Goal: Task Accomplishment & Management: Manage account settings

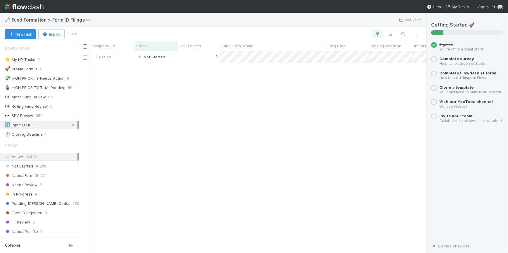
click at [70, 125] on icon at bounding box center [73, 125] width 6 height 4
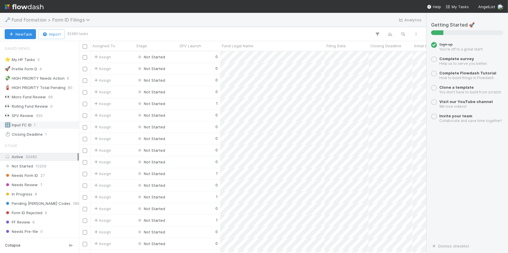
click at [72, 21] on span "Fund Formation > Form ID Filings" at bounding box center [52, 20] width 81 height 6
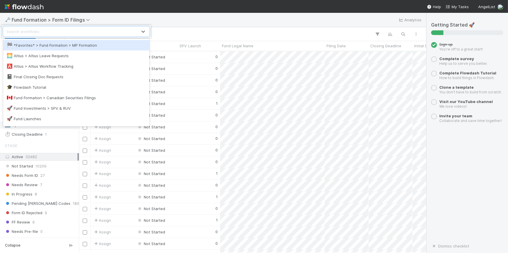
click at [224, 12] on div "option *Favorites* > Fund Formation > MP Formation focused, 1 of 15. 15 results…" at bounding box center [254, 126] width 508 height 253
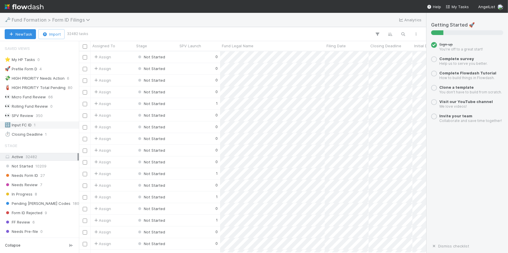
click at [41, 20] on span "Fund Formation > Form ID Filings" at bounding box center [52, 20] width 81 height 6
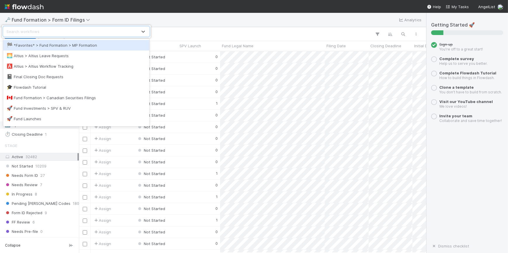
click at [53, 46] on div "🏁 *Favorites* > Fund Formation > MP Formation" at bounding box center [76, 45] width 139 height 6
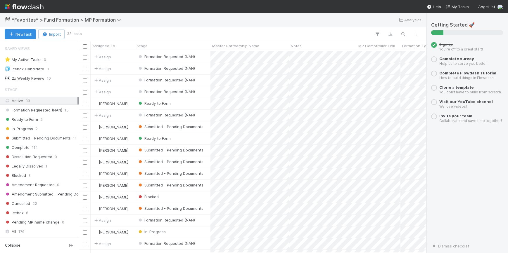
scroll to position [198, 343]
click at [46, 79] on div "👀 2x Weekly Review 10" at bounding box center [41, 78] width 73 height 7
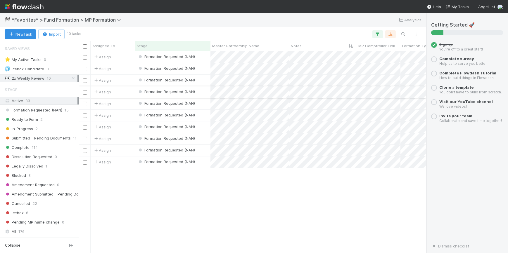
scroll to position [198, 343]
drag, startPoint x: 198, startPoint y: 218, endPoint x: 209, endPoint y: 202, distance: 19.0
click at [198, 218] on div "Assign Formation Requested (NAN) 1 0 0 [DATE] 6:21:24 AM [DATE] 8:32:43 PM Assi…" at bounding box center [252, 151] width 347 height 201
click at [42, 140] on span "Submitted - Pending Documents" at bounding box center [38, 138] width 66 height 7
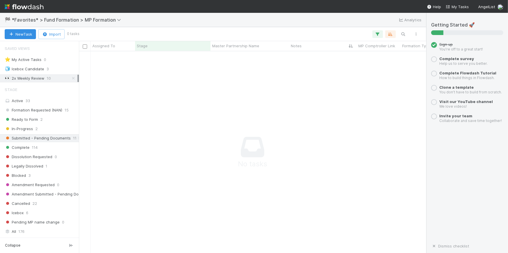
scroll to position [194, 343]
click at [70, 79] on icon at bounding box center [73, 79] width 6 height 4
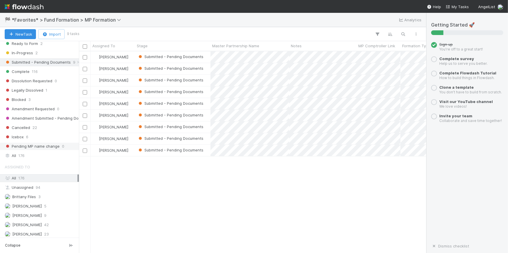
scroll to position [76, 0]
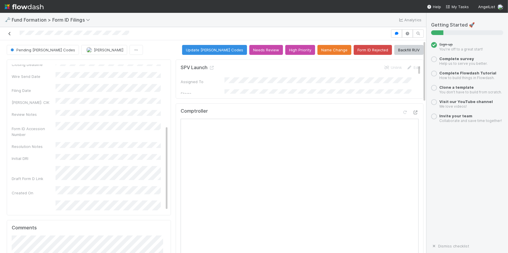
click at [10, 34] on icon at bounding box center [10, 34] width 6 height 4
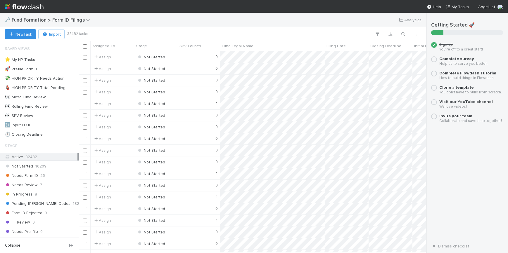
scroll to position [198, 343]
click at [36, 126] on div "🔢 Input FC ID 1" at bounding box center [41, 125] width 73 height 7
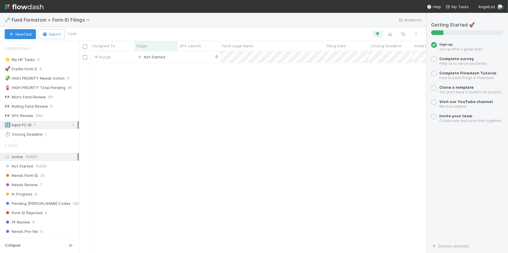
scroll to position [198, 343]
click at [184, 56] on div "0" at bounding box center [199, 56] width 42 height 11
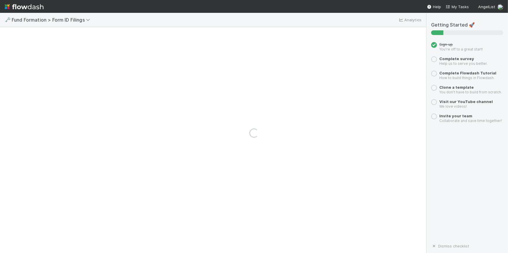
click at [184, 56] on div "Loading..." at bounding box center [254, 133] width 508 height 241
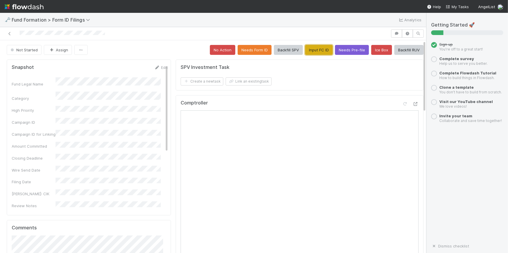
click at [318, 50] on button "Input FC ID" at bounding box center [318, 50] width 27 height 10
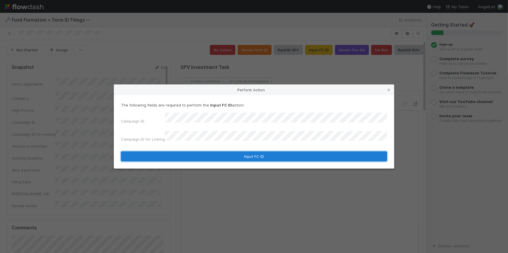
click at [271, 152] on button "Input FC ID" at bounding box center [254, 157] width 266 height 10
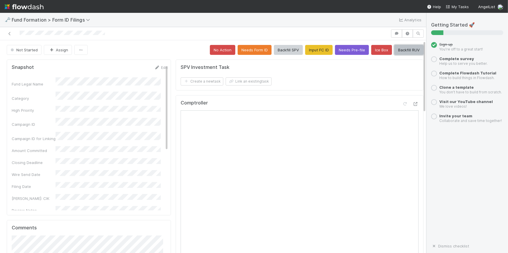
click at [394, 51] on button "Backfill RUV" at bounding box center [408, 50] width 29 height 10
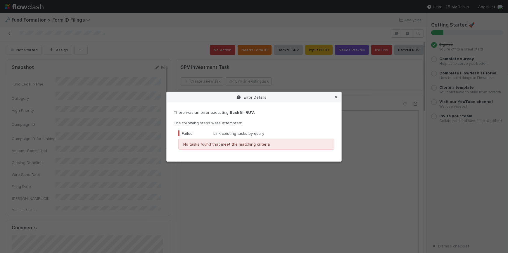
click at [336, 98] on icon at bounding box center [336, 98] width 6 height 4
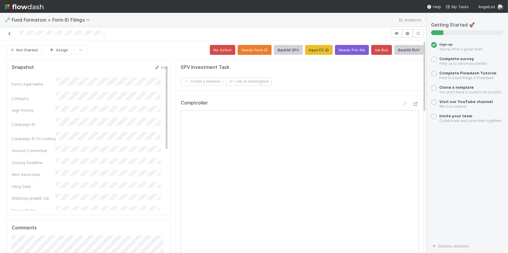
click at [11, 33] on icon at bounding box center [10, 34] width 6 height 4
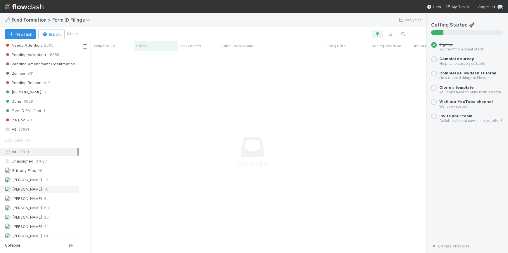
scroll to position [216, 0]
click at [48, 213] on div "Novia Bautista 25" at bounding box center [41, 216] width 73 height 7
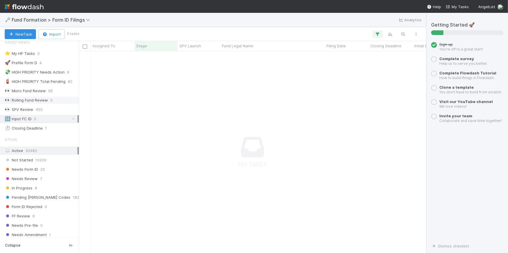
scroll to position [3, 0]
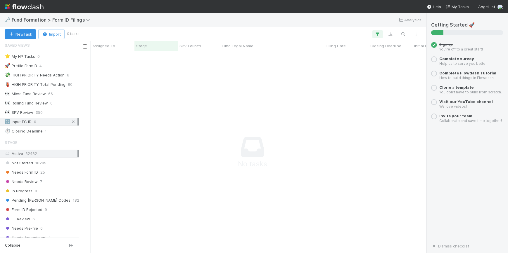
click at [71, 121] on icon at bounding box center [73, 122] width 6 height 4
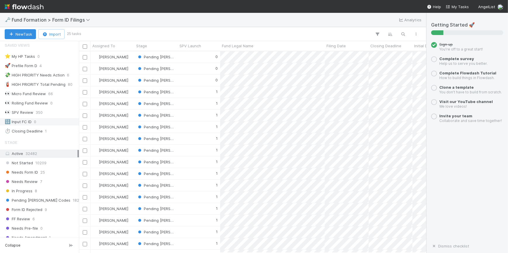
scroll to position [198, 343]
click at [187, 56] on div "0" at bounding box center [199, 56] width 42 height 11
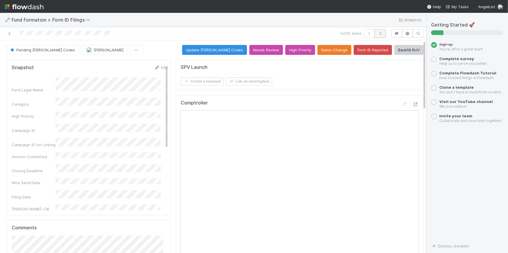
click at [378, 35] on icon "button" at bounding box center [380, 34] width 6 height 4
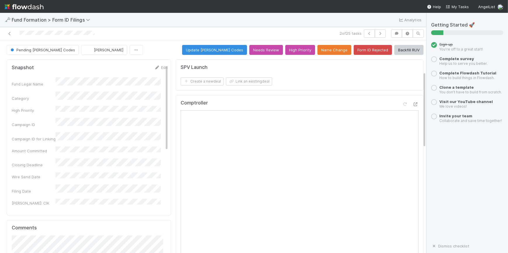
scroll to position [4, 0]
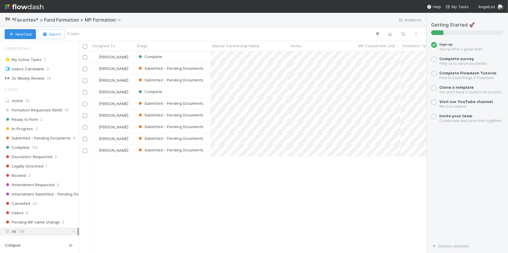
click at [229, 182] on div "Novia Bautista Complete 0 1 1 8/19/25, 3:58:58 AM 8/27/25, 9:42:24 AM Novia Bau…" at bounding box center [252, 151] width 347 height 201
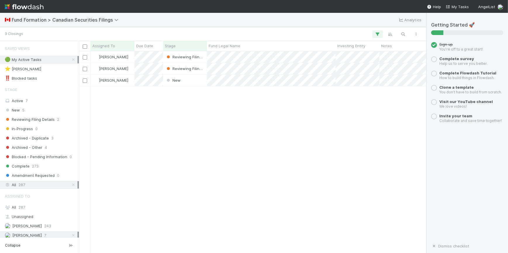
scroll to position [198, 343]
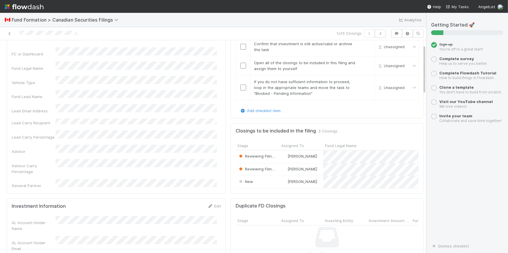
scroll to position [106, 0]
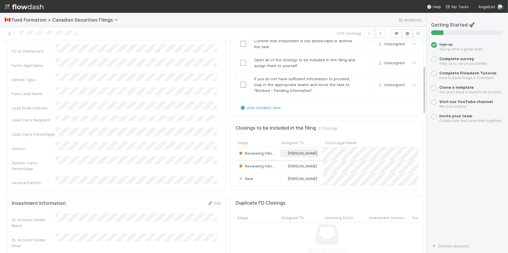
click at [303, 153] on span "[PERSON_NAME]" at bounding box center [303, 153] width 30 height 5
click at [368, 155] on div at bounding box center [254, 126] width 508 height 253
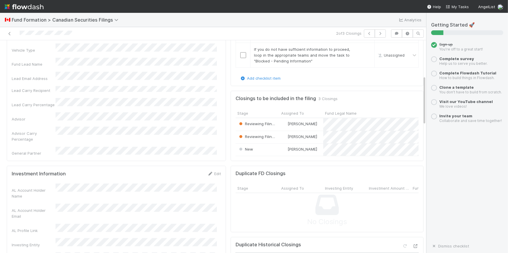
scroll to position [106, 0]
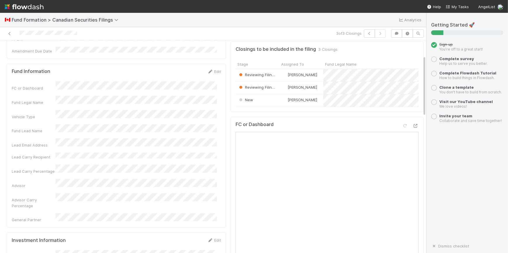
scroll to position [53, 0]
